Goal: Task Accomplishment & Management: Complete application form

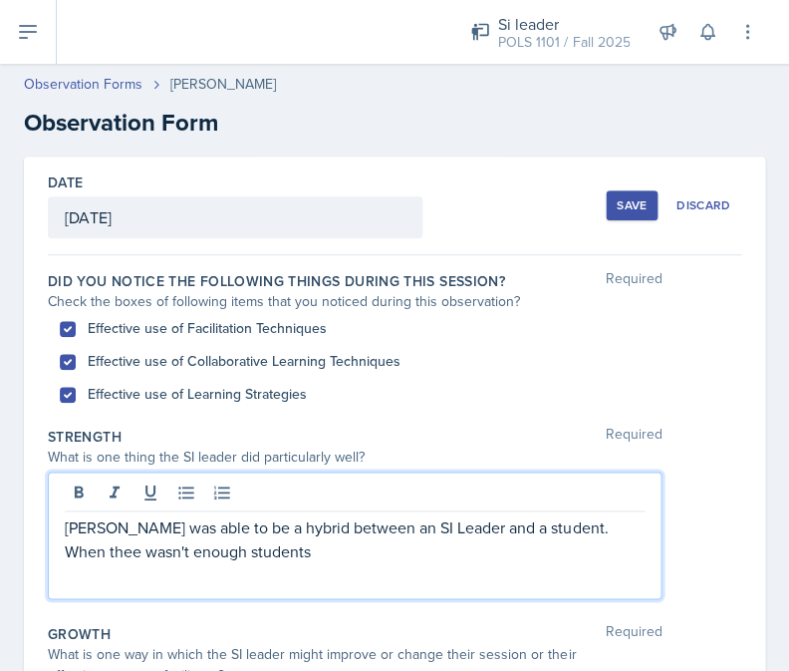
scroll to position [15, 0]
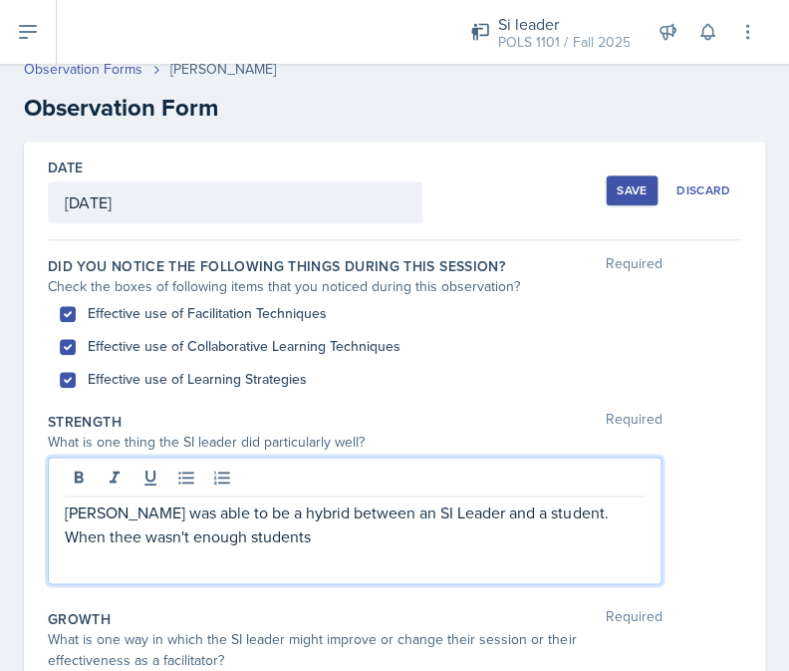
click at [612, 514] on p "[PERSON_NAME] was able to be a hybrid between an SI Leader and a student. When …" at bounding box center [355, 524] width 580 height 48
click at [605, 513] on p "[PERSON_NAME] was able to be a hybrid between an SI Leader and a student. When …" at bounding box center [355, 524] width 580 height 48
click at [555, 542] on p "[PERSON_NAME] was able to be a hybrid between an SI Leader and a student. When …" at bounding box center [355, 524] width 580 height 48
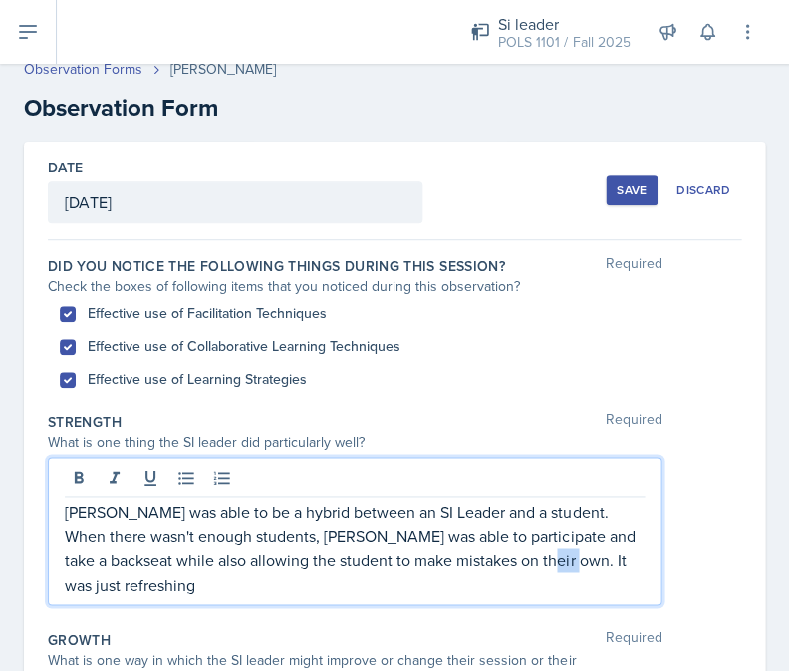
drag, startPoint x: 506, startPoint y: 556, endPoint x: 529, endPoint y: 556, distance: 22.9
click at [529, 556] on p "[PERSON_NAME] was able to be a hybrid between an SI Leader and a student. When …" at bounding box center [355, 548] width 580 height 96
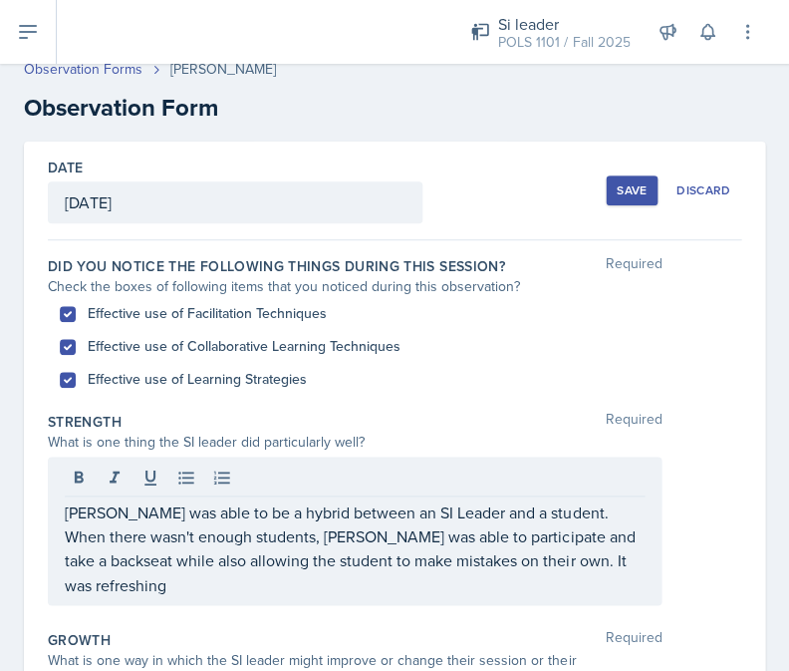
click at [575, 569] on div "[PERSON_NAME] was able to be a hybrid between an SI Leader and a student. When …" at bounding box center [355, 530] width 614 height 148
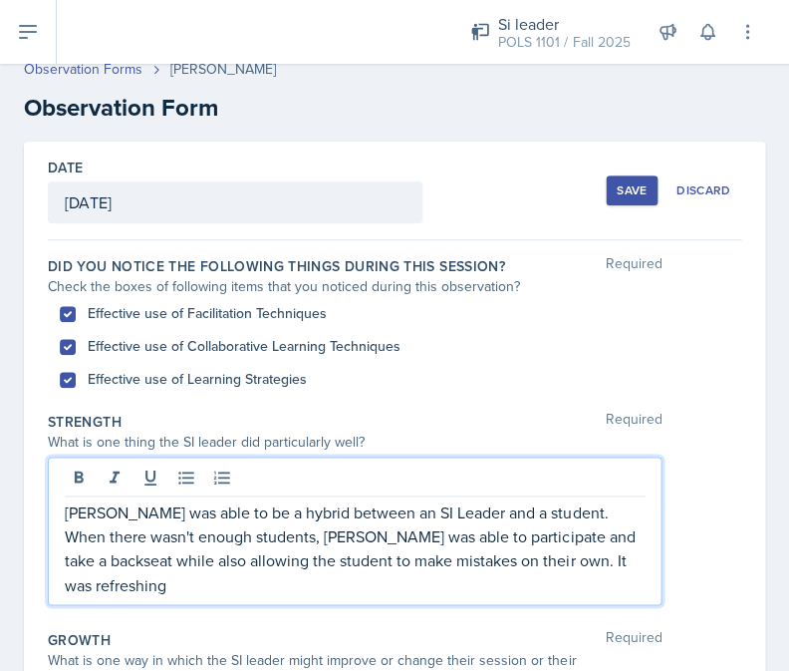
click at [589, 563] on p "[PERSON_NAME] was able to be a hybrid between an SI Leader and a student. When …" at bounding box center [355, 548] width 580 height 96
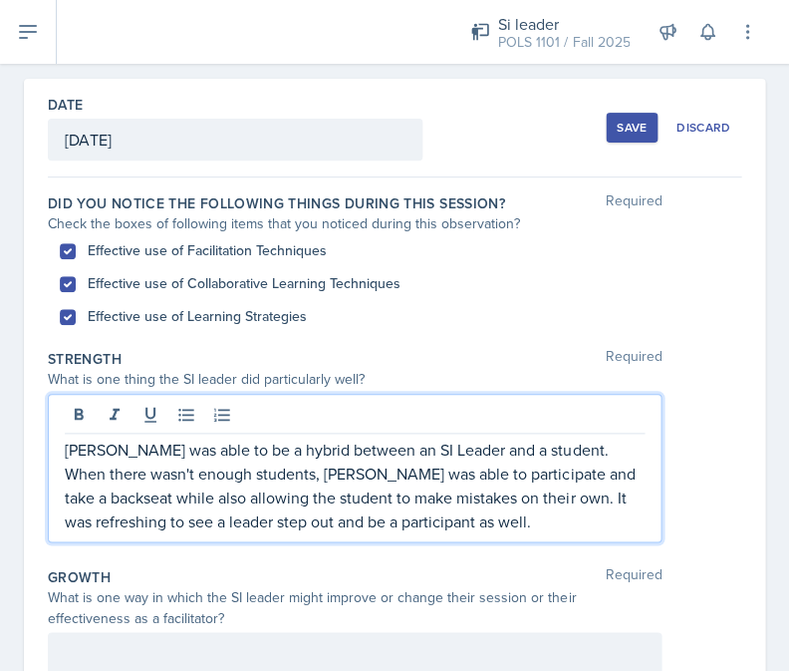
scroll to position [139, 0]
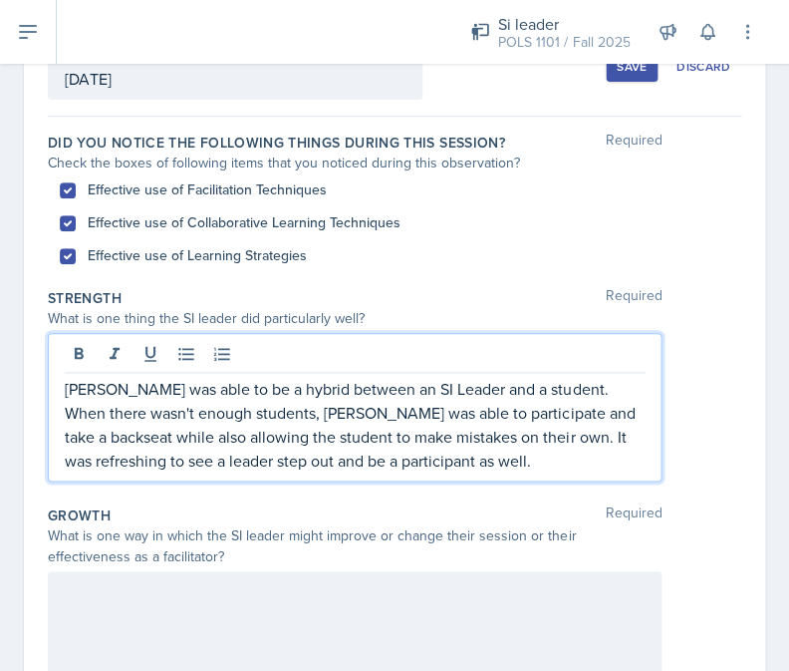
click at [551, 580] on div at bounding box center [355, 635] width 614 height 128
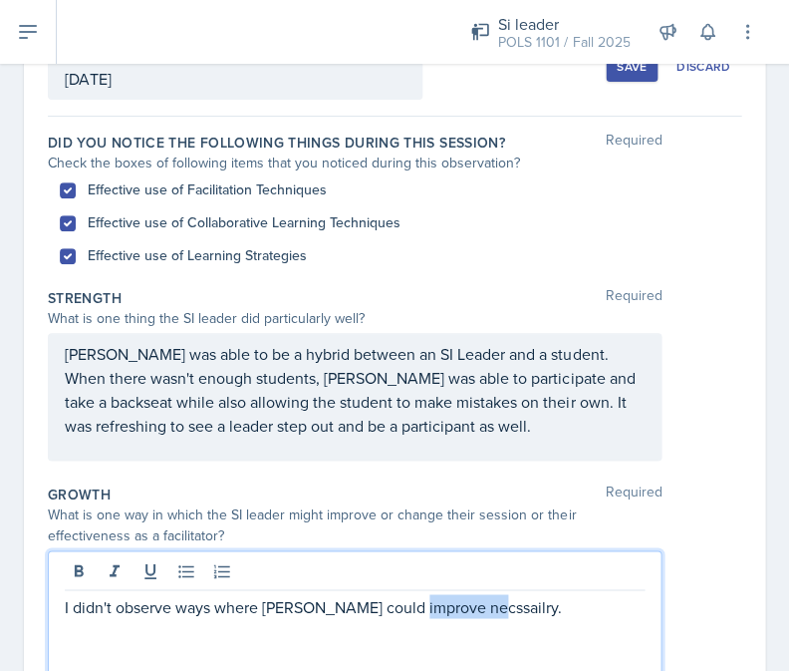
click at [439, 603] on p "I didn't observe ways where [PERSON_NAME] could improve necssailry." at bounding box center [355, 606] width 580 height 24
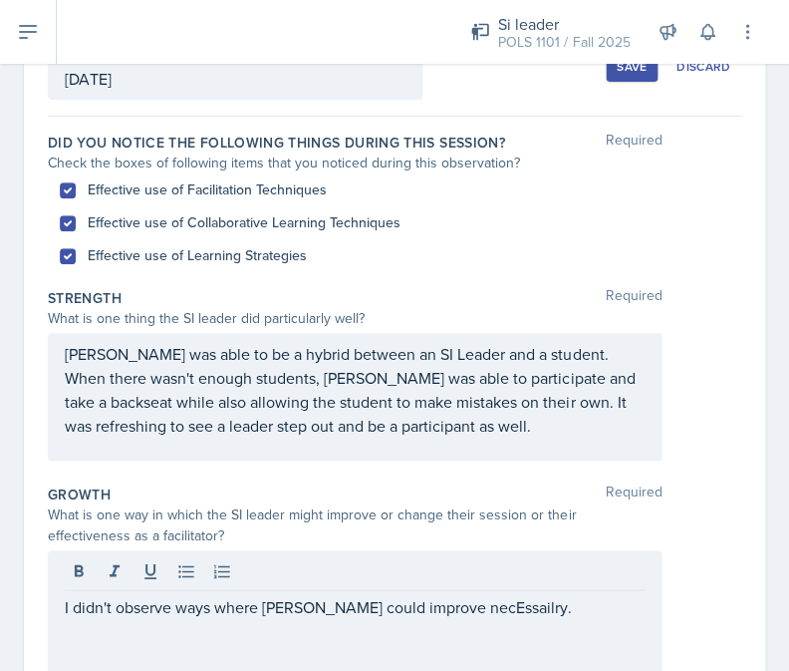
click at [542, 616] on div "I didn't observe ways where [PERSON_NAME] could improve necEssailry." at bounding box center [355, 614] width 614 height 128
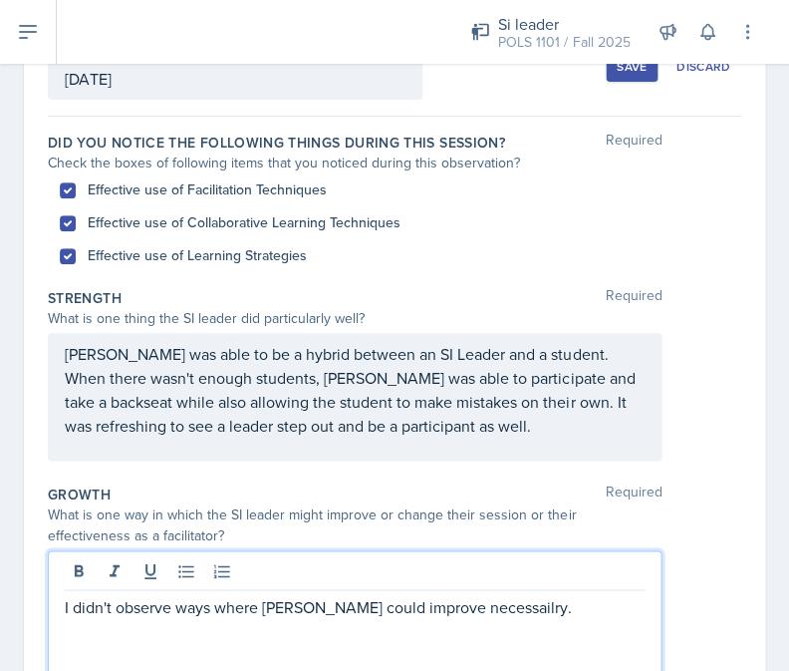
click at [559, 604] on p "I didn't observe ways where [PERSON_NAME] could improve necessailry." at bounding box center [355, 606] width 580 height 24
click at [483, 604] on p "I didn't observe ways where [PERSON_NAME] could improve necessary." at bounding box center [355, 606] width 580 height 24
click at [521, 613] on p "I didn't observe ways where [PERSON_NAME] could improve necessarily." at bounding box center [355, 606] width 580 height 24
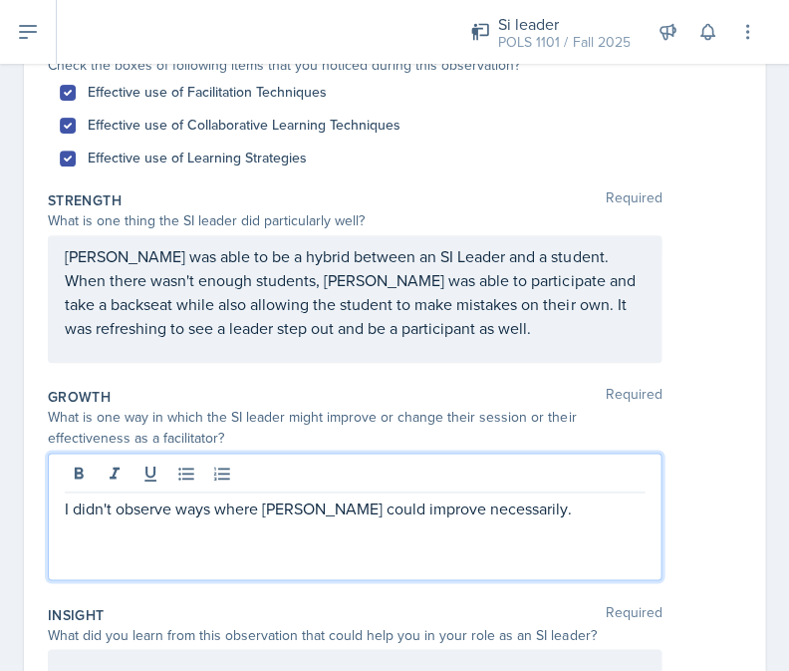
scroll to position [289, 0]
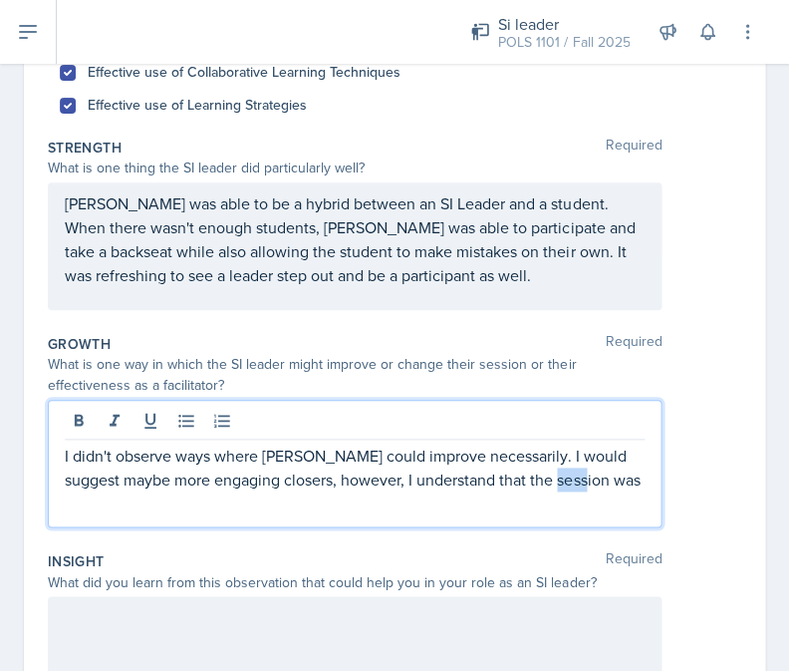
drag, startPoint x: 560, startPoint y: 478, endPoint x: 597, endPoint y: 478, distance: 36.9
click at [597, 478] on p "I didn't observe ways where [PERSON_NAME] could improve necessarily. I would su…" at bounding box center [355, 467] width 580 height 48
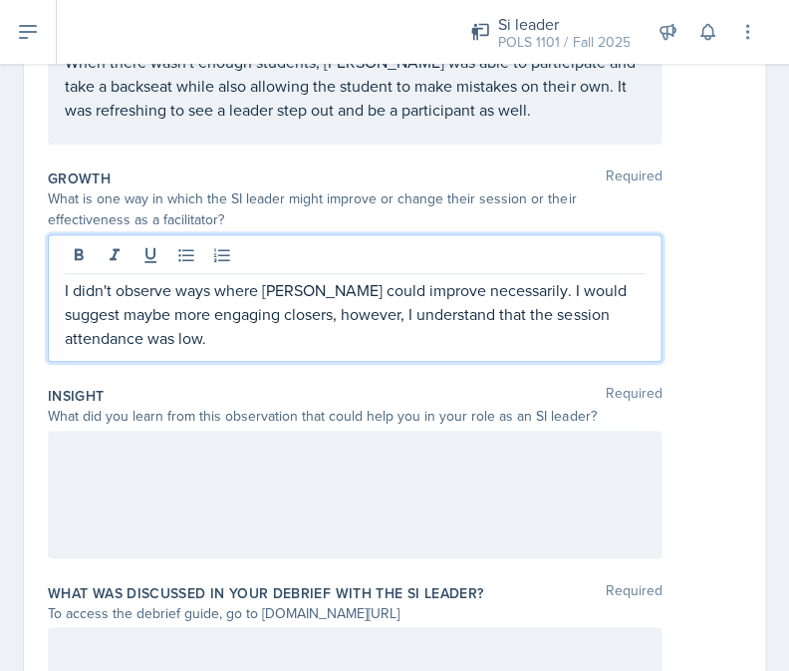
scroll to position [536, 0]
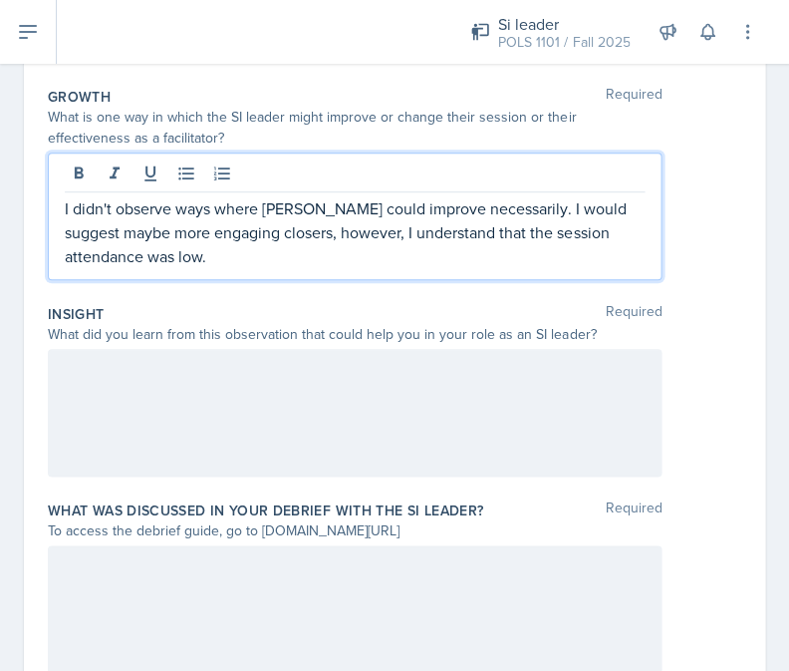
click at [358, 455] on div at bounding box center [355, 413] width 614 height 128
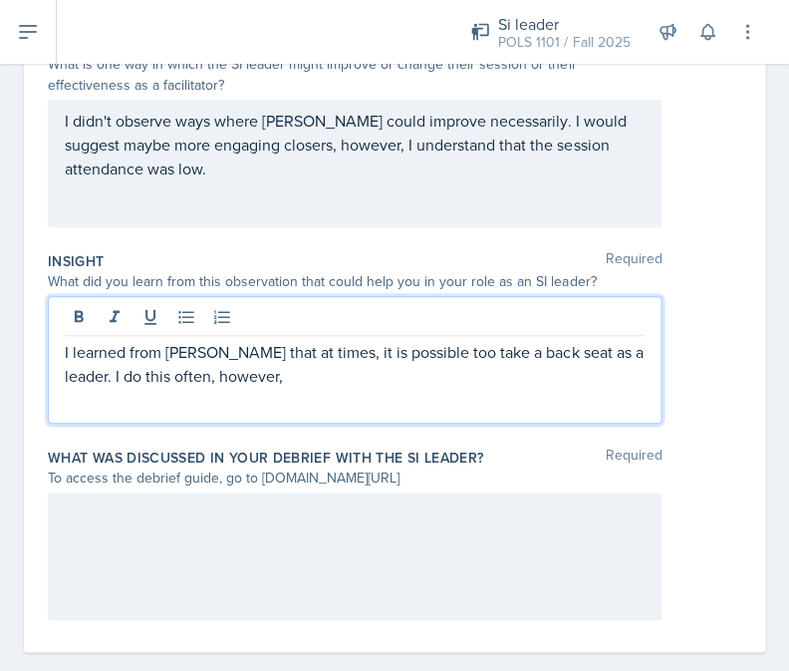
scroll to position [592, 0]
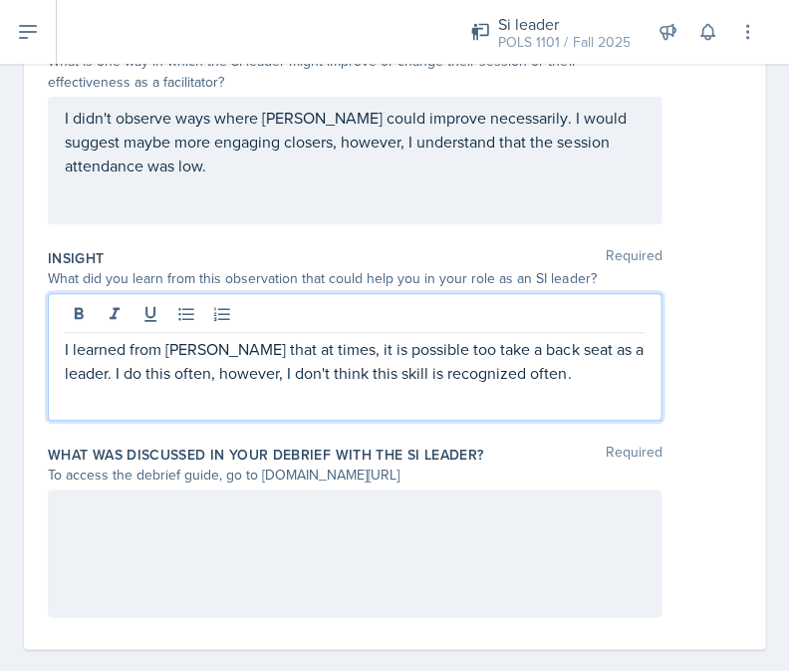
click at [412, 349] on p "I learned from [PERSON_NAME] that at times, it is possible too take a back seat…" at bounding box center [355, 361] width 580 height 48
click at [373, 525] on div at bounding box center [355, 553] width 614 height 128
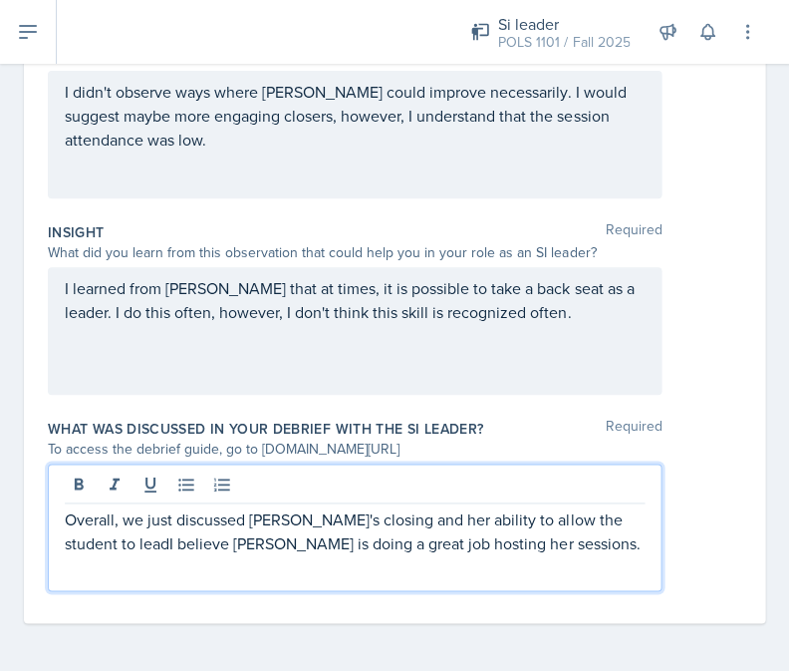
scroll to position [618, 0]
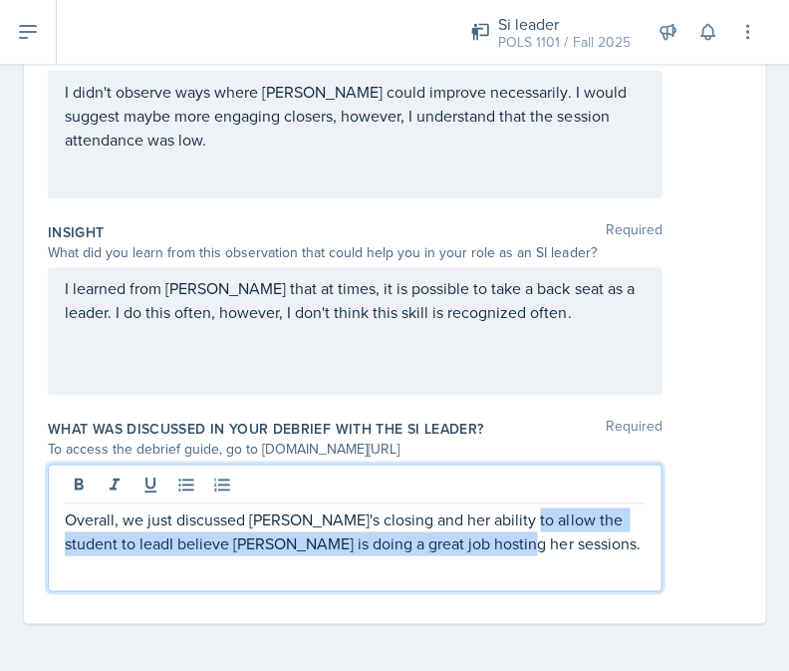
drag, startPoint x: 513, startPoint y: 517, endPoint x: 518, endPoint y: 556, distance: 39.2
click at [518, 555] on div "Overall, we just discussed [PERSON_NAME]'s closing and her ability to allow the…" at bounding box center [355, 527] width 614 height 128
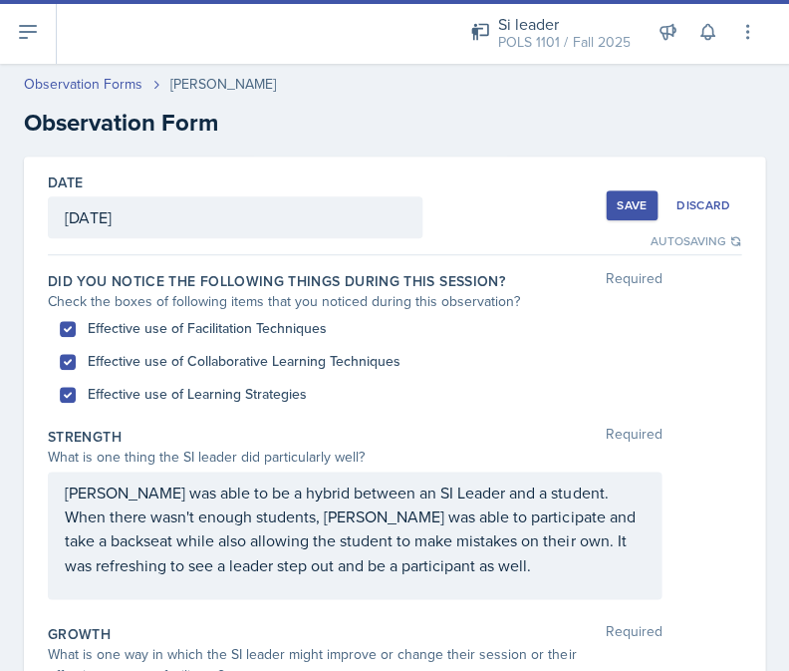
scroll to position [0, 0]
click at [614, 197] on button "Save" at bounding box center [632, 205] width 52 height 30
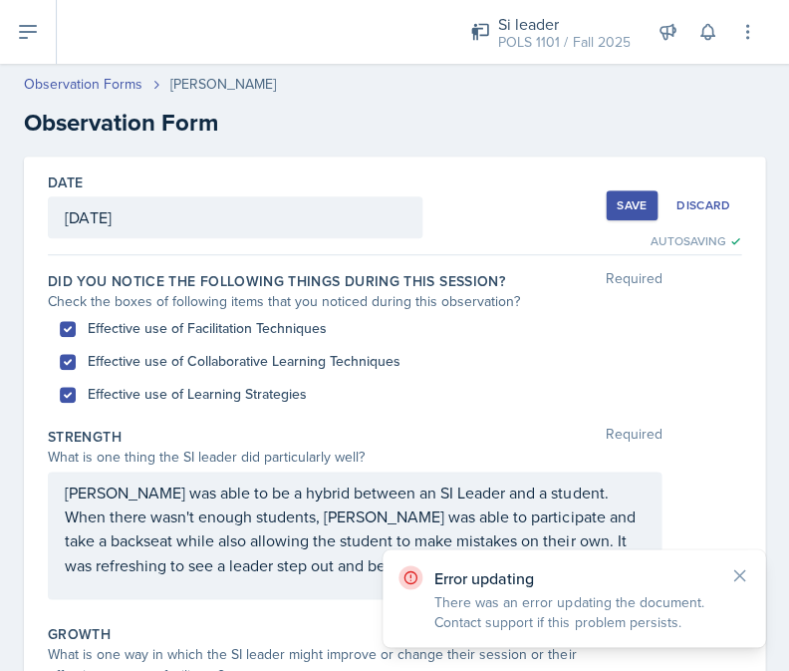
click at [737, 566] on icon at bounding box center [739, 575] width 20 height 20
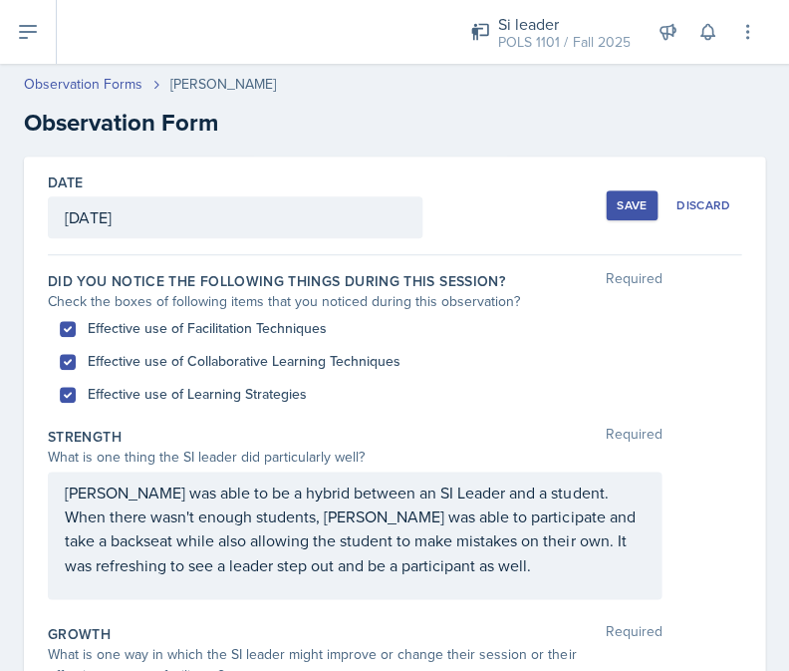
click at [630, 191] on button "Save" at bounding box center [632, 205] width 52 height 30
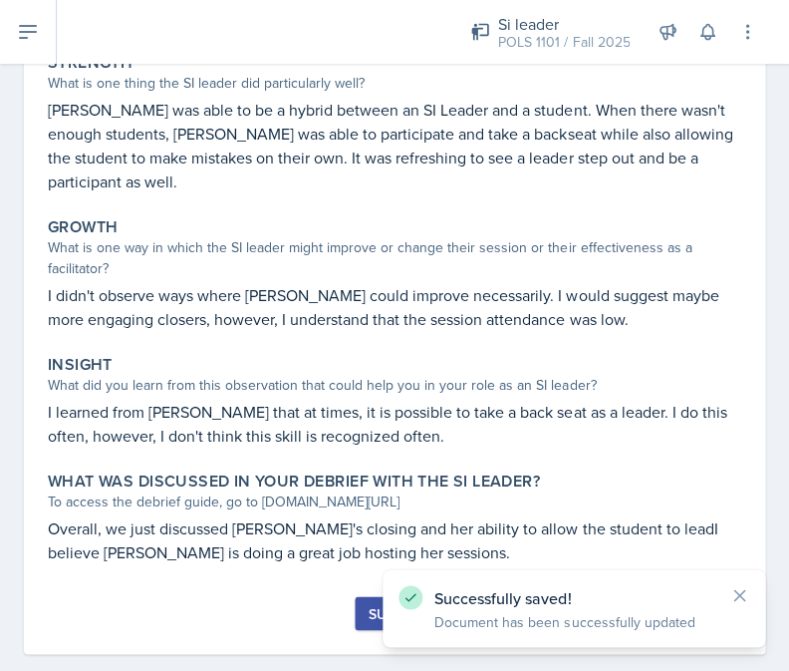
scroll to position [379, 0]
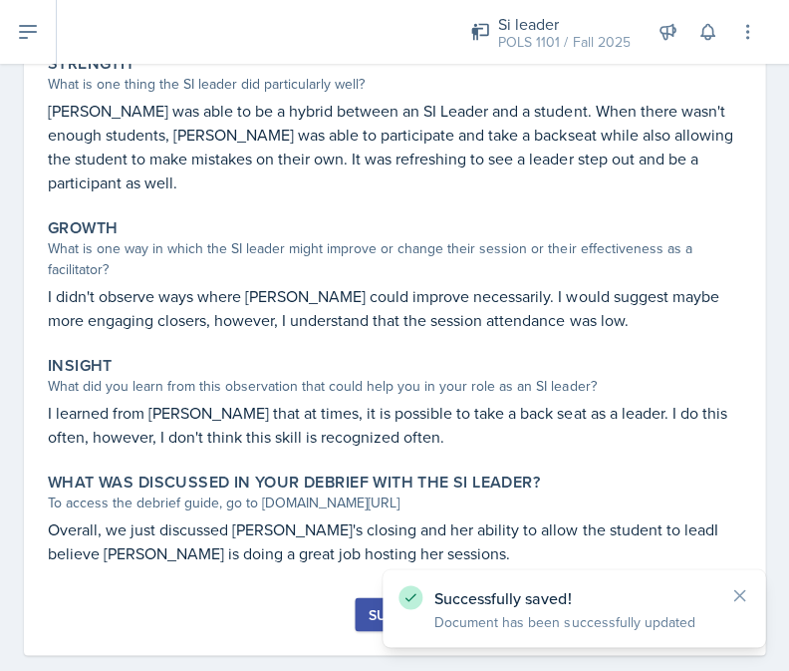
click at [377, 597] on button "Submit" at bounding box center [394, 614] width 79 height 34
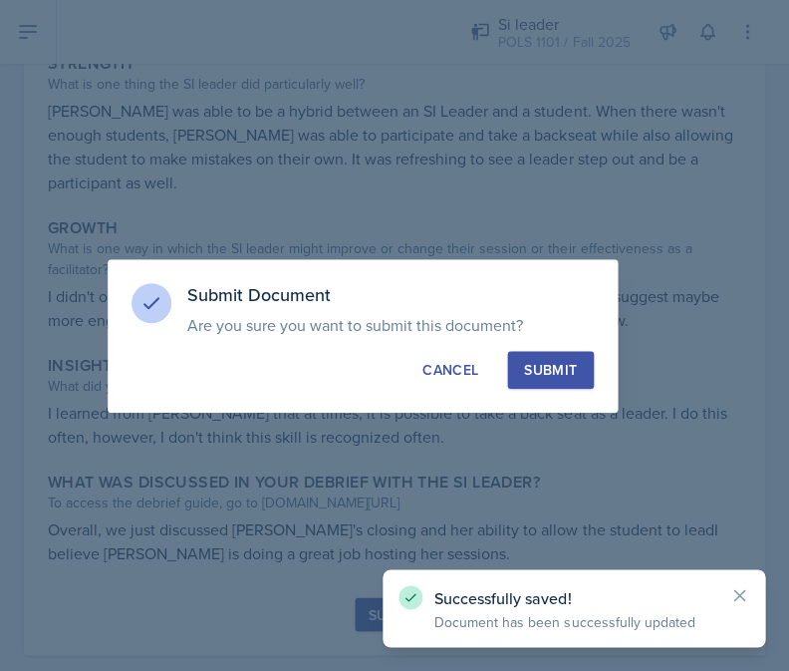
click at [546, 378] on div "Submit" at bounding box center [550, 370] width 53 height 20
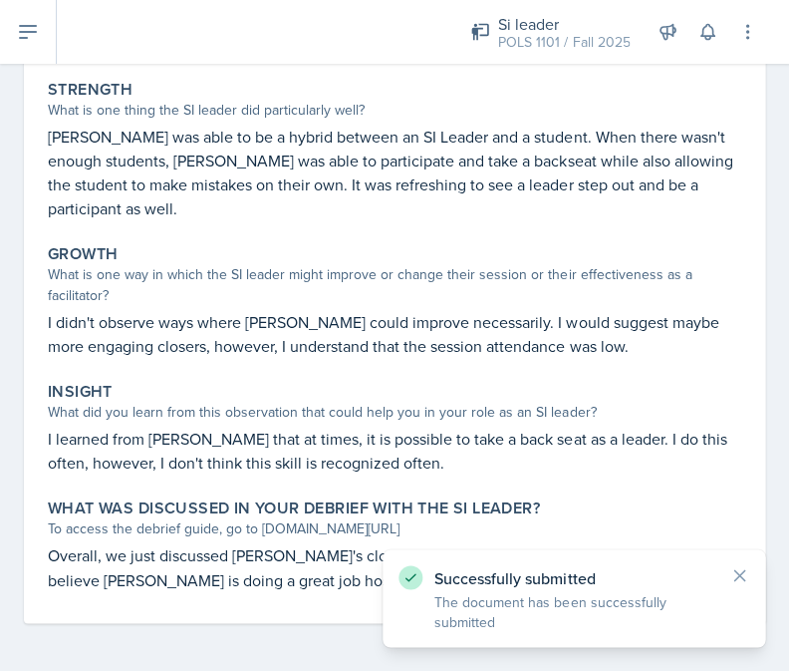
scroll to position [322, 0]
